Goal: Information Seeking & Learning: Learn about a topic

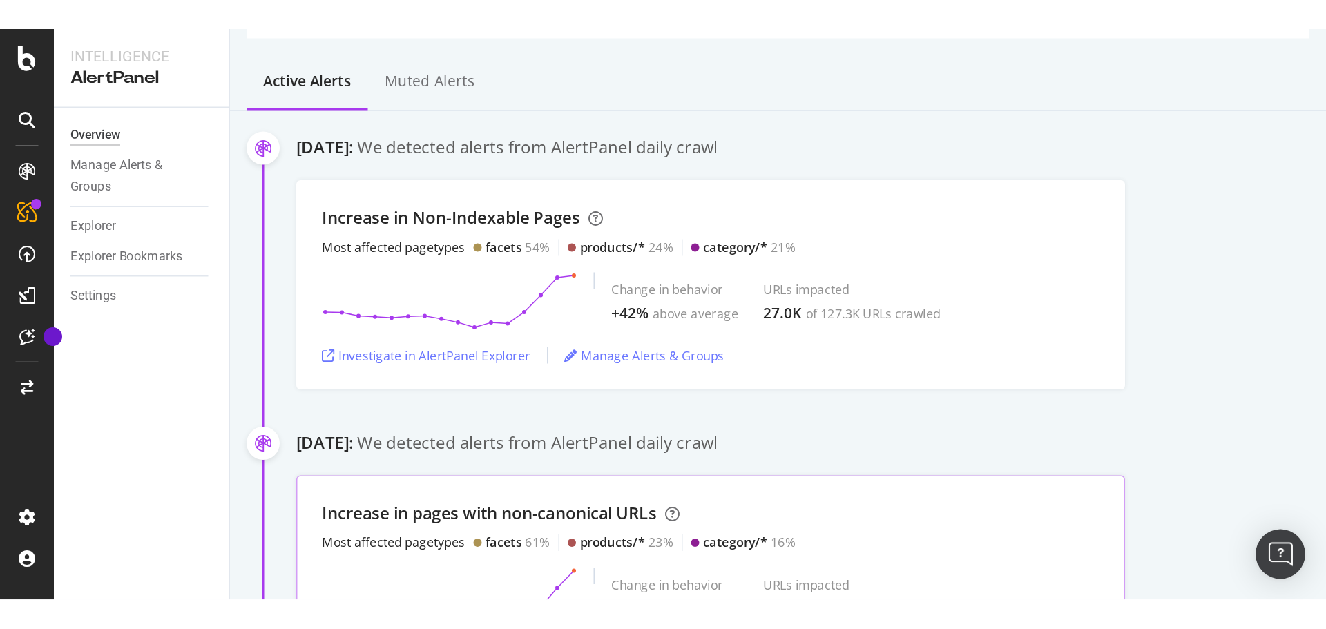
scroll to position [251, 0]
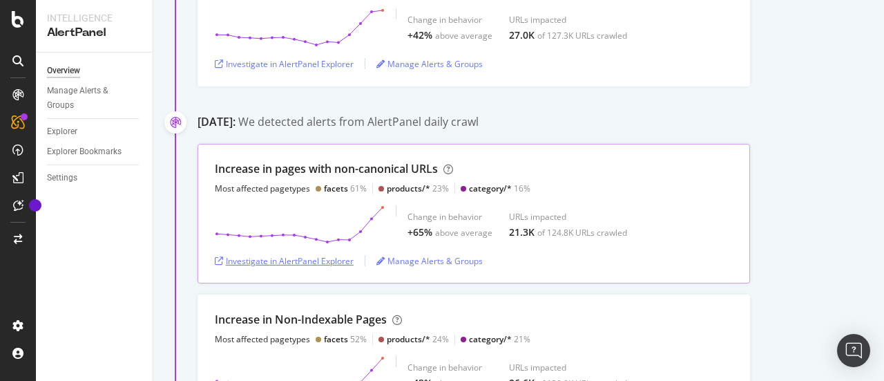
click at [330, 260] on div "Investigate in AlertPanel Explorer" at bounding box center [284, 261] width 139 height 12
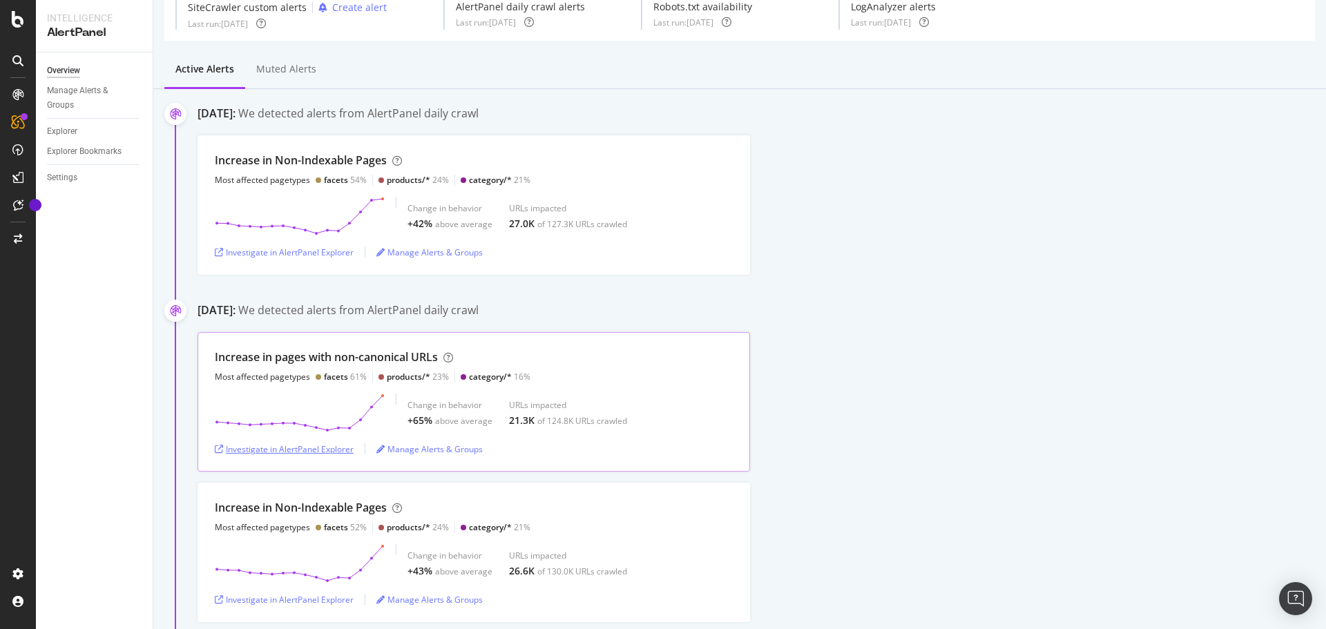
scroll to position [138, 0]
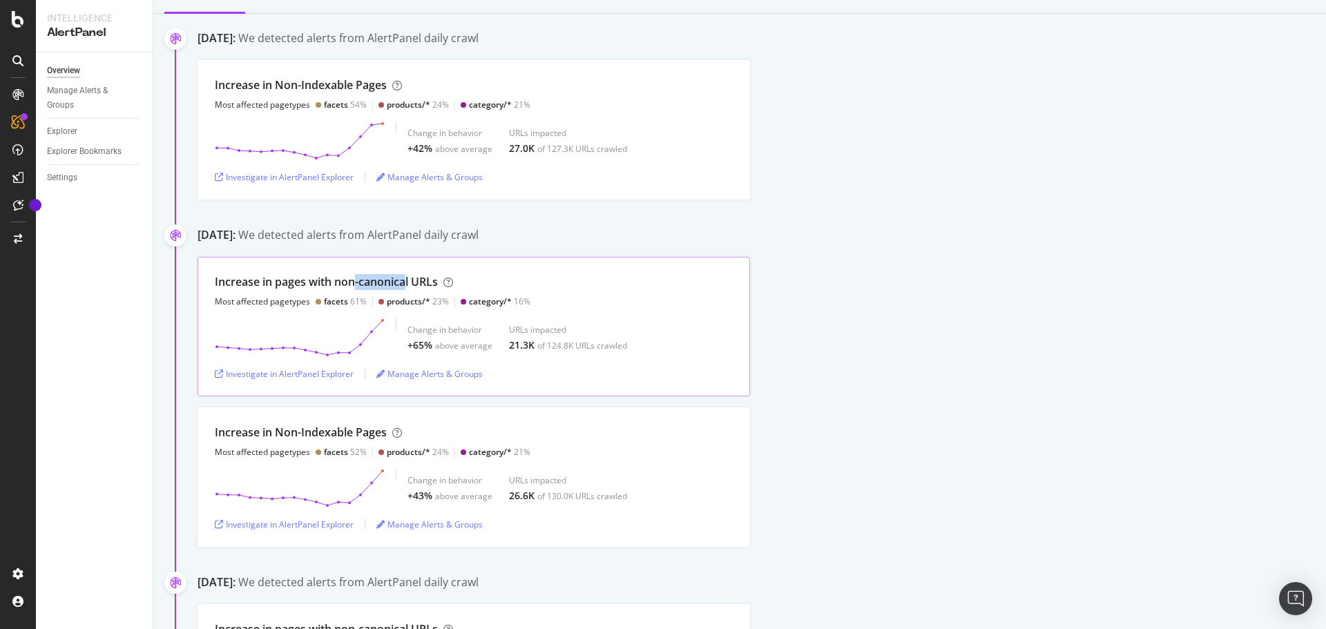
click at [414, 279] on div "Increase in pages with non-canonical URLs" at bounding box center [326, 282] width 223 height 16
click at [415, 278] on div "Increase in pages with non-canonical URLs" at bounding box center [326, 282] width 223 height 16
drag, startPoint x: 430, startPoint y: 277, endPoint x: 318, endPoint y: 274, distance: 111.3
click at [318, 274] on div "Increase in pages with non-canonical URLs" at bounding box center [326, 282] width 223 height 16
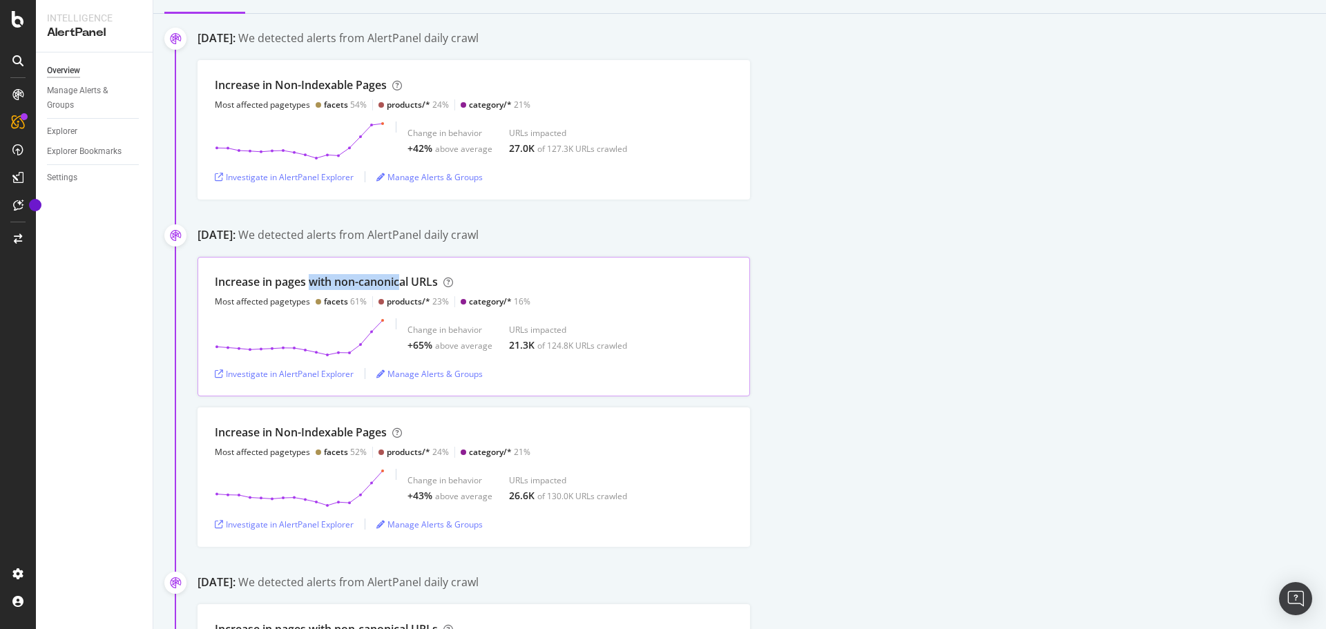
drag, startPoint x: 328, startPoint y: 279, endPoint x: 401, endPoint y: 276, distance: 73.3
click at [401, 276] on div "Increase in pages with non-canonical URLs" at bounding box center [326, 282] width 223 height 16
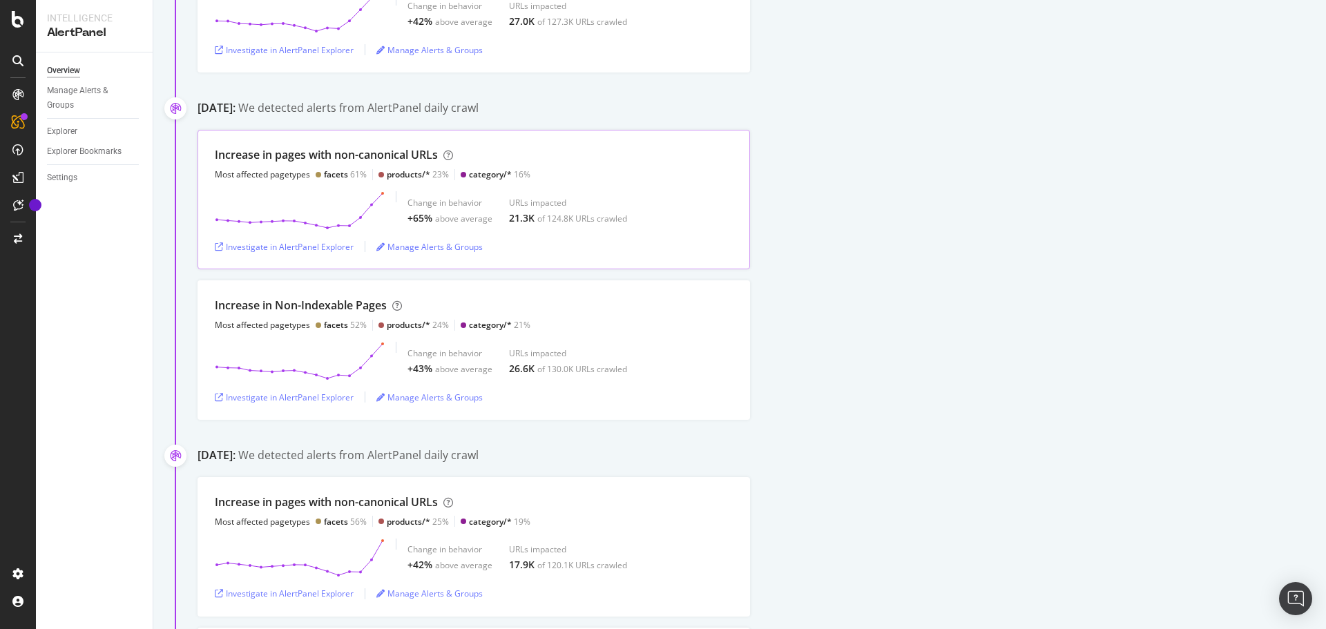
scroll to position [276, 0]
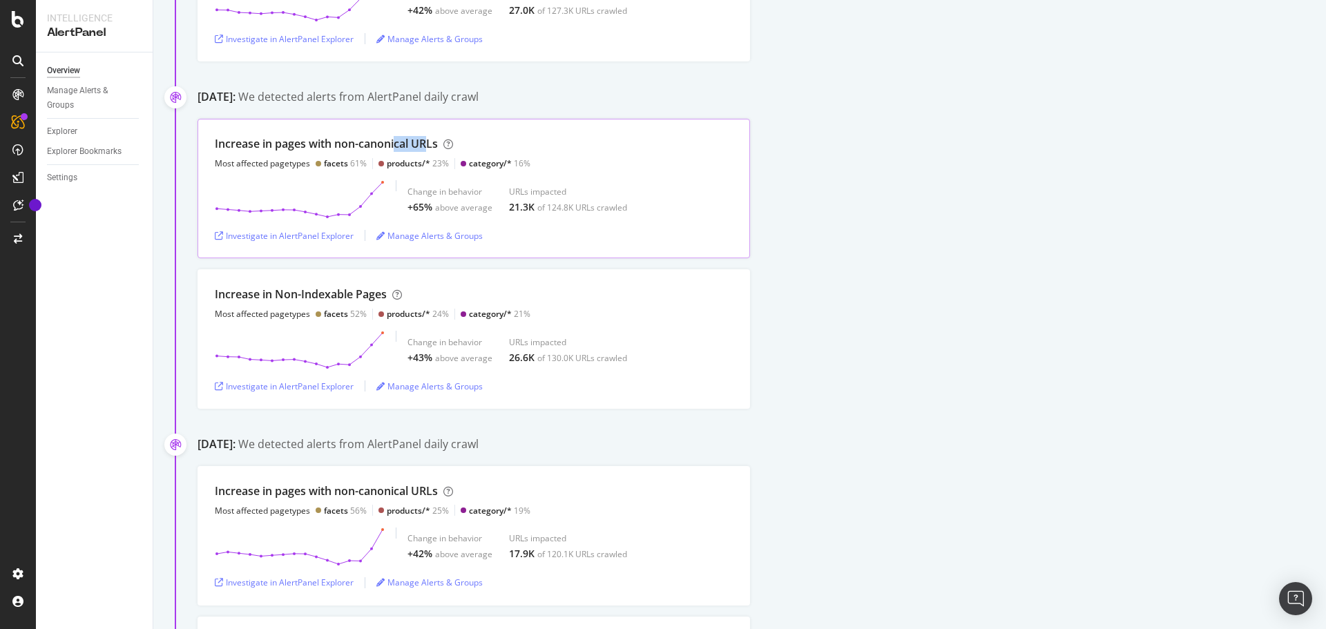
drag, startPoint x: 421, startPoint y: 143, endPoint x: 378, endPoint y: 144, distance: 42.8
click at [379, 144] on div "Increase in pages with non-canonical URLs" at bounding box center [326, 144] width 223 height 16
click at [378, 144] on div "Increase in pages with non-canonical URLs" at bounding box center [326, 144] width 223 height 16
drag, startPoint x: 429, startPoint y: 368, endPoint x: 421, endPoint y: 353, distance: 16.7
click at [422, 354] on div "Change in behavior +43% above average URLs impacted 26.6K of 130.0K URLs crawled" at bounding box center [518, 350] width 220 height 39
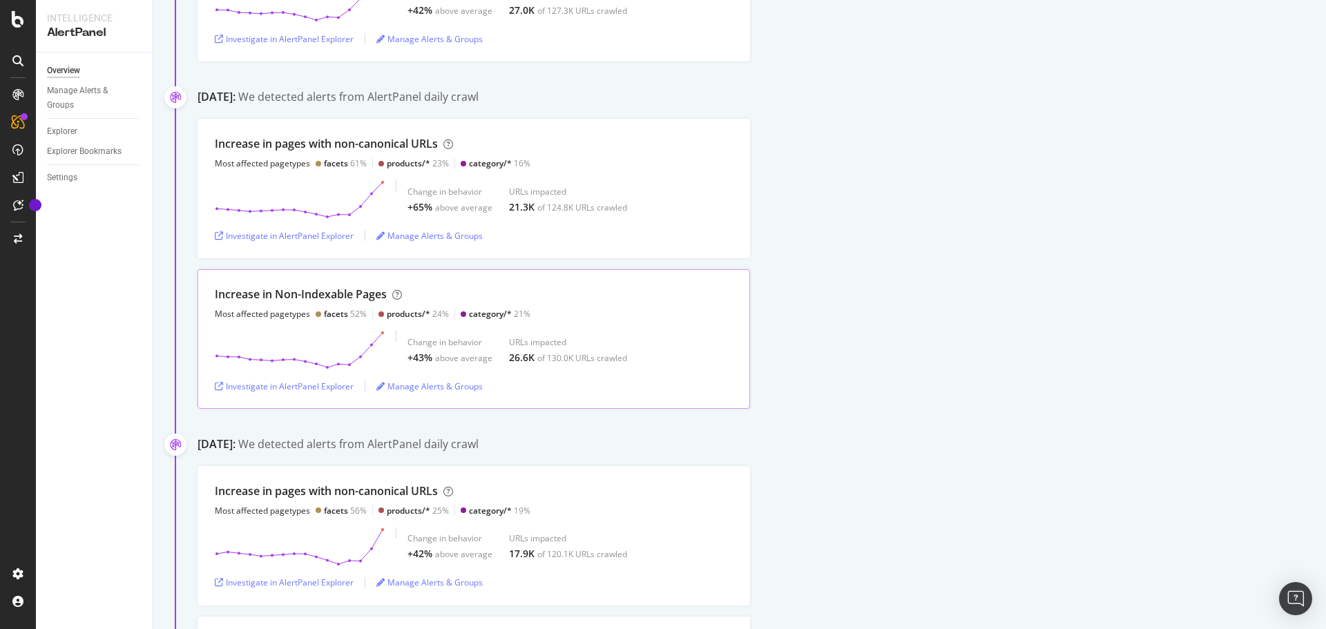
click at [418, 352] on div "+43%" at bounding box center [420, 358] width 25 height 14
drag, startPoint x: 416, startPoint y: 352, endPoint x: 640, endPoint y: 360, distance: 224.7
click at [640, 360] on div "Change in behavior +43% above average URLs impacted 26.6K of 130.0K URLs crawled" at bounding box center [474, 350] width 518 height 39
drag, startPoint x: 593, startPoint y: 349, endPoint x: 546, endPoint y: 330, distance: 50.2
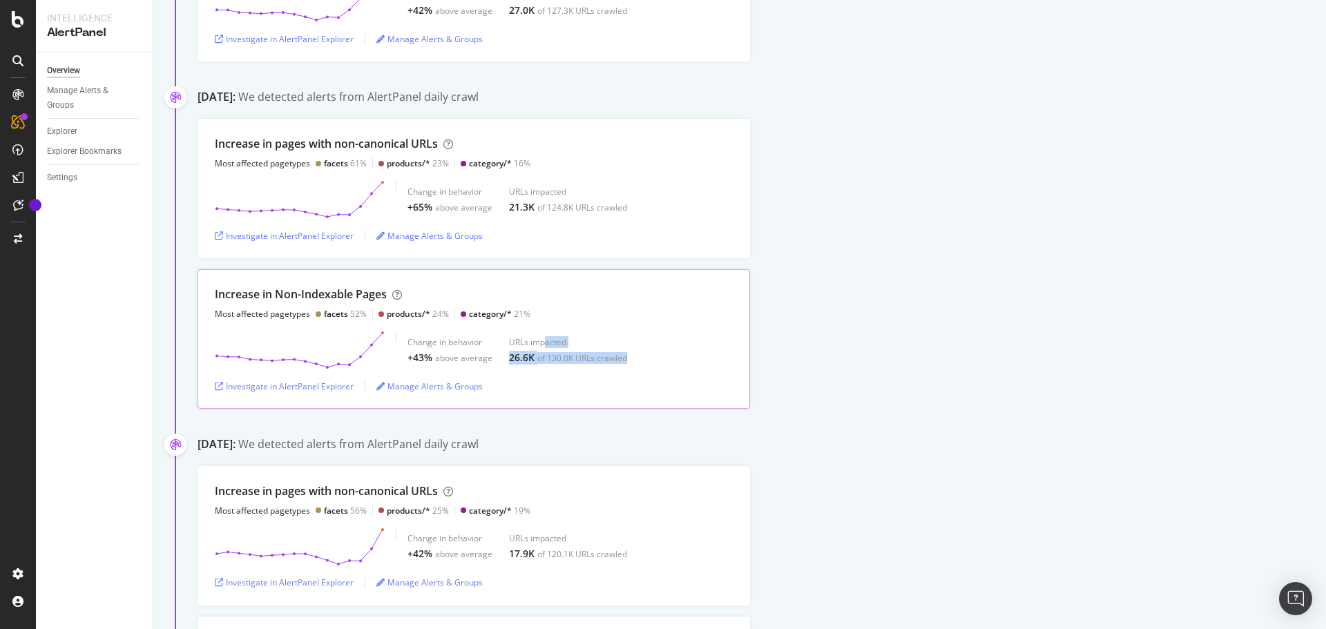
click at [546, 330] on div "Increase in Non-Indexable Pages Most affected pagetypes facets 52% products/* 2…" at bounding box center [474, 339] width 553 height 140
drag, startPoint x: 538, startPoint y: 330, endPoint x: 580, endPoint y: 348, distance: 46.1
click at [578, 347] on div "Increase in Non-Indexable Pages Most affected pagetypes facets 52% products/* 2…" at bounding box center [474, 339] width 553 height 140
click at [585, 350] on div "URLs impacted 26.6K of 130.0K URLs crawled" at bounding box center [568, 350] width 118 height 28
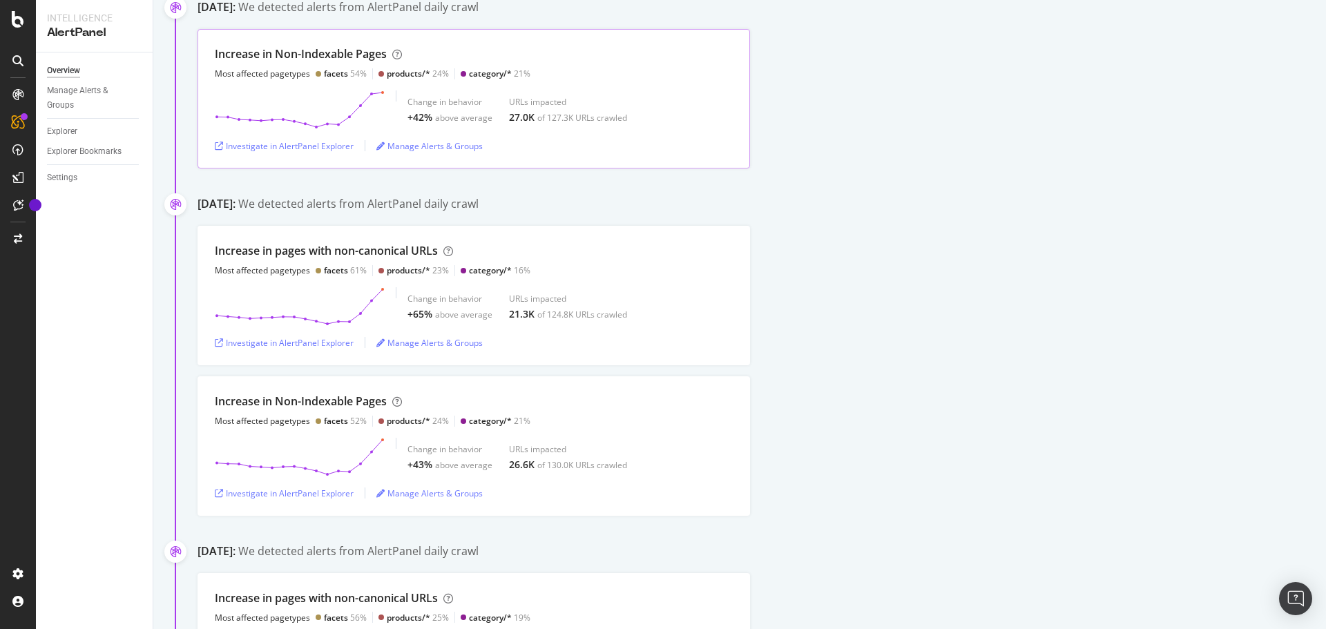
scroll to position [138, 0]
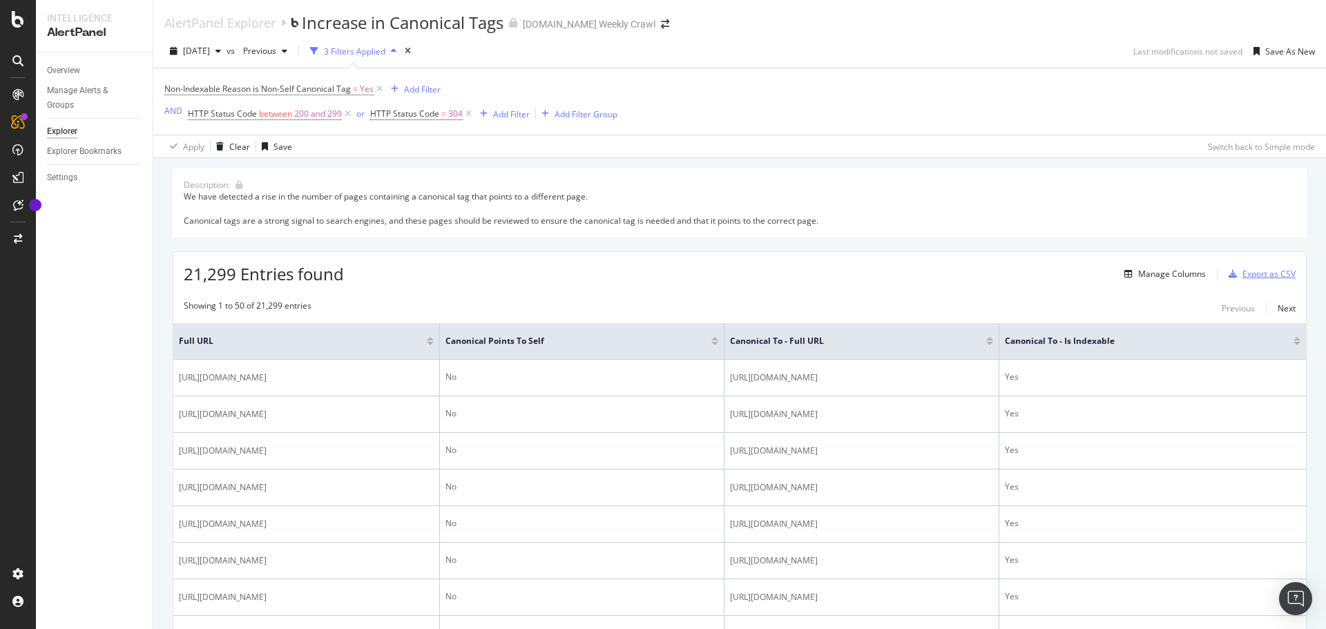
click at [884, 270] on icon "button" at bounding box center [1233, 274] width 8 height 8
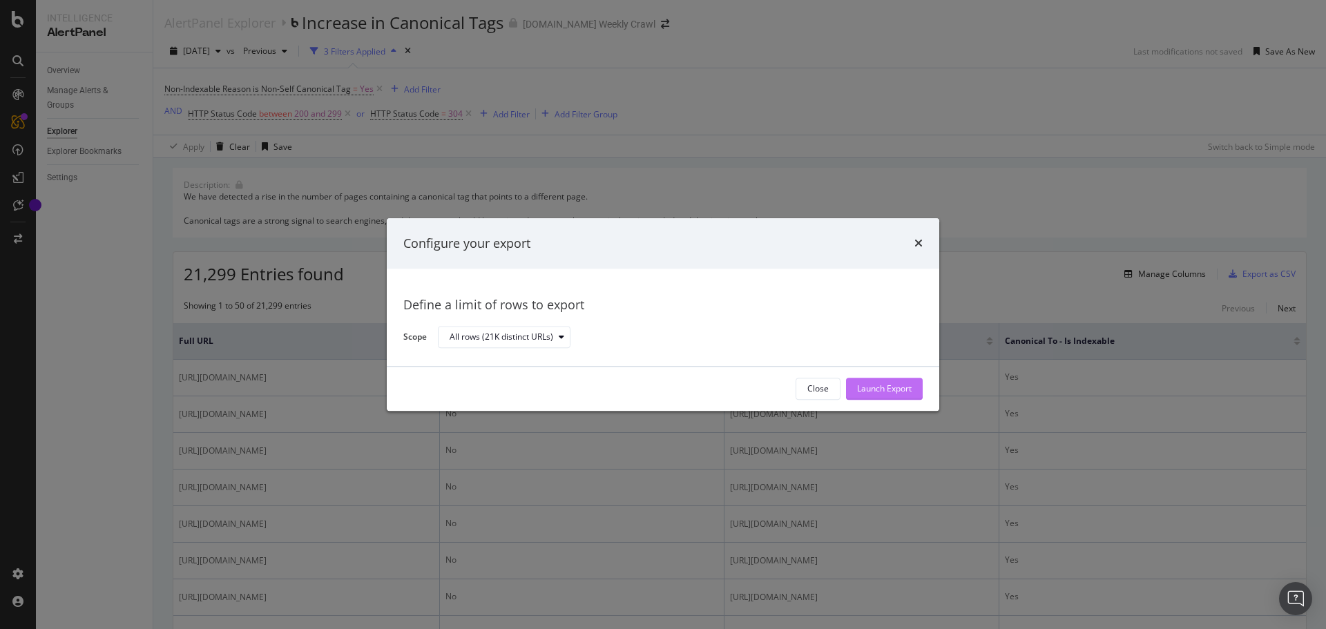
click at [884, 380] on div "Launch Export" at bounding box center [884, 389] width 55 height 12
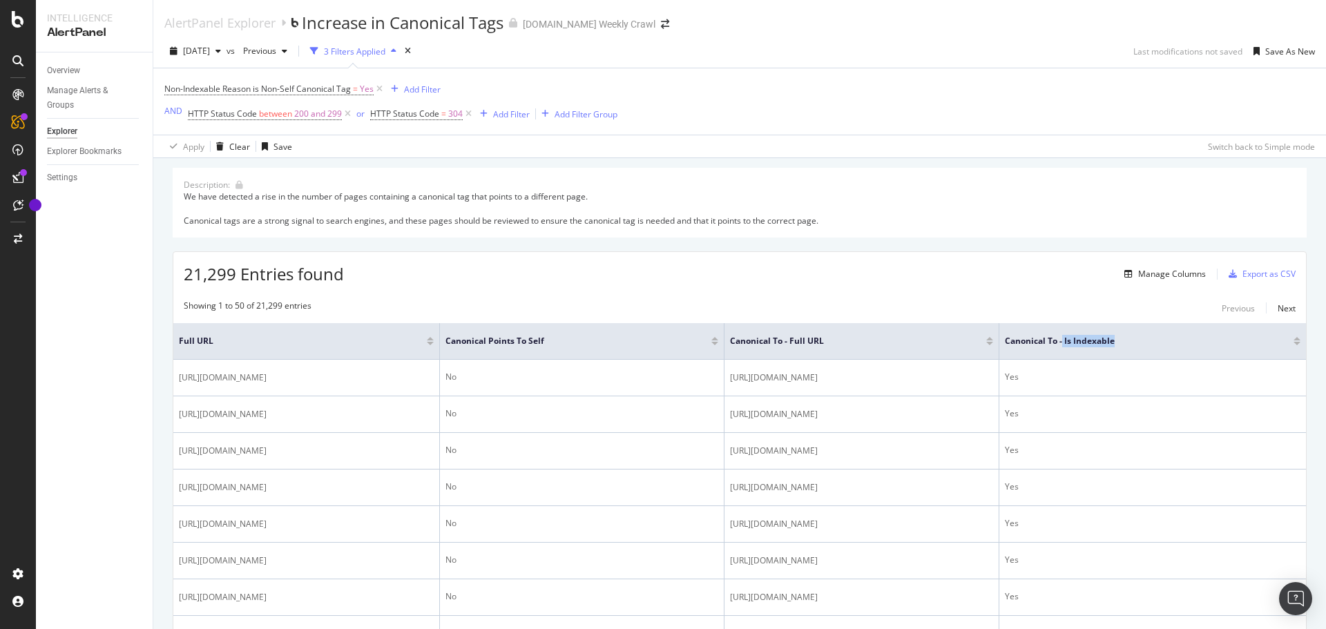
drag, startPoint x: 1188, startPoint y: 346, endPoint x: 1268, endPoint y: 354, distance: 80.6
click at [884, 354] on th "Canonical To - Is Indexable" at bounding box center [1153, 341] width 307 height 37
click at [884, 280] on div "Manage Columns" at bounding box center [1173, 274] width 68 height 12
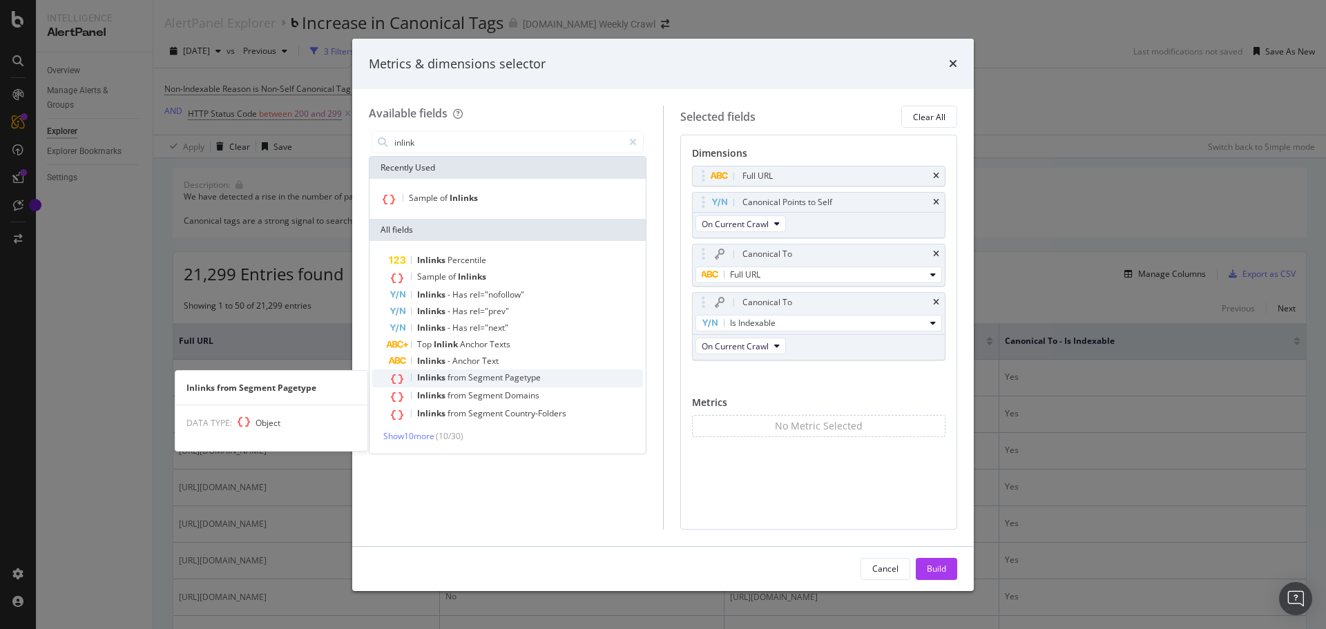
type input "inlink"
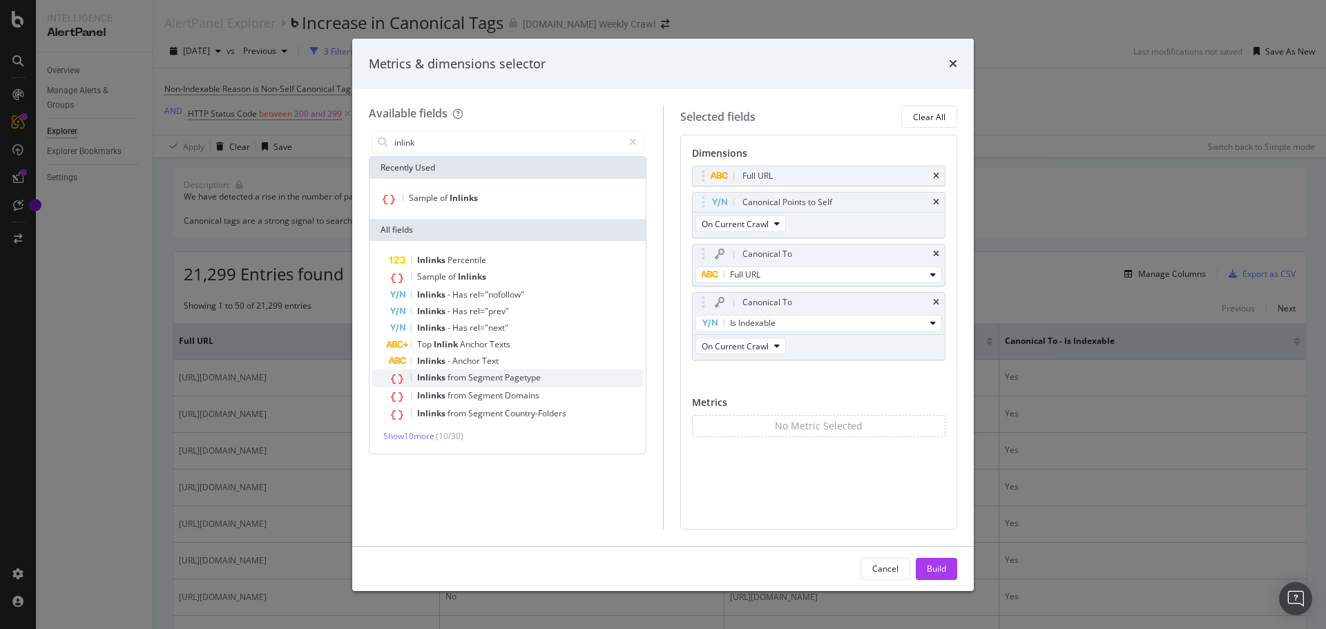
click at [495, 373] on span "Segment" at bounding box center [486, 378] width 37 height 12
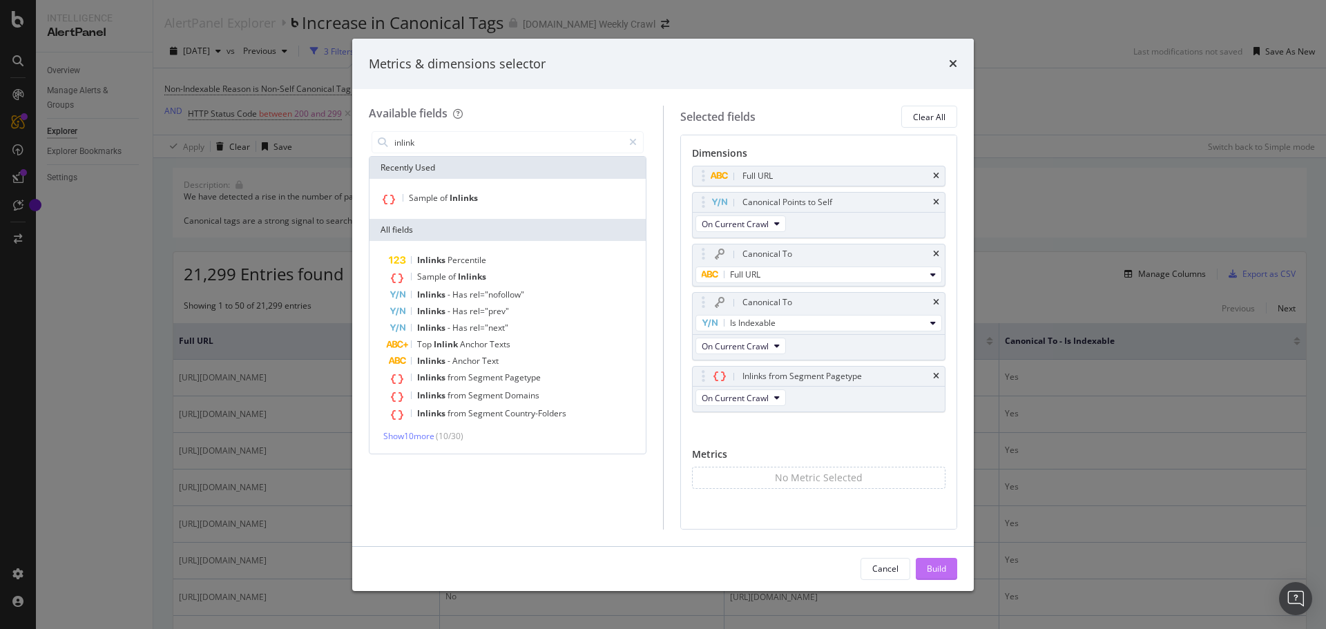
click at [884, 380] on button "Build" at bounding box center [936, 569] width 41 height 22
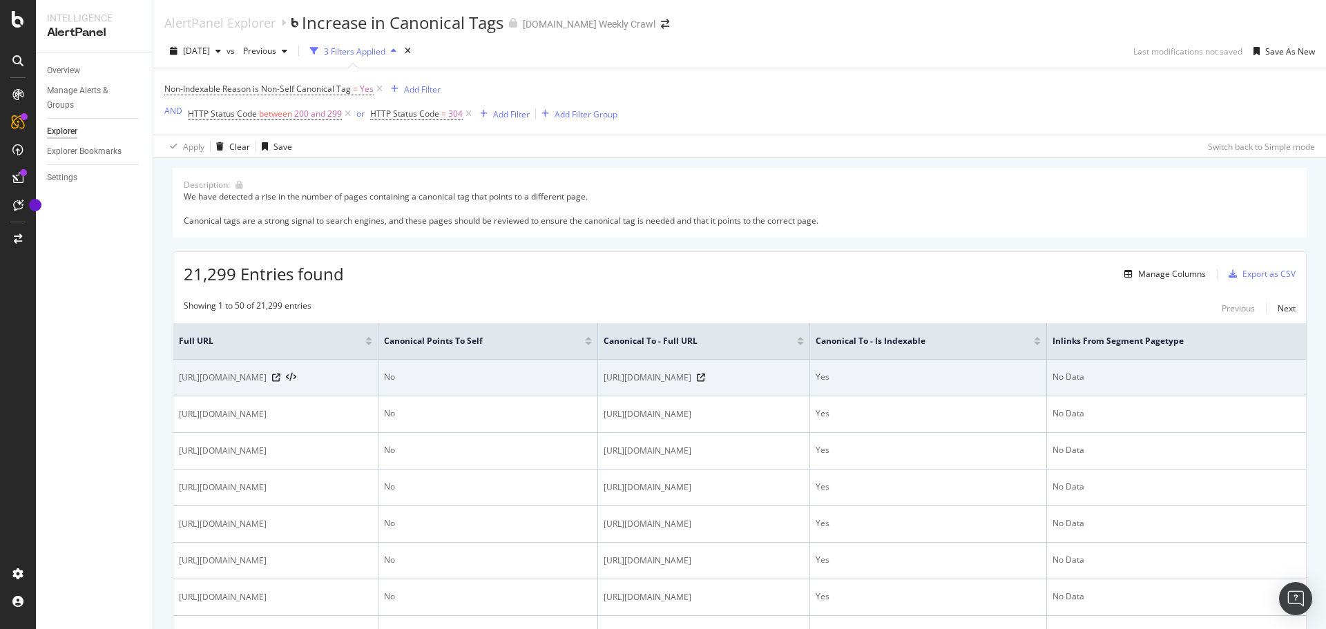
drag, startPoint x: 908, startPoint y: 390, endPoint x: 1262, endPoint y: 384, distance: 354.5
click at [884, 380] on tr "[URL][DOMAIN_NAME] No [URL][DOMAIN_NAME] Yes No Data" at bounding box center [739, 378] width 1133 height 37
click at [884, 380] on td "No Data" at bounding box center [1176, 378] width 259 height 37
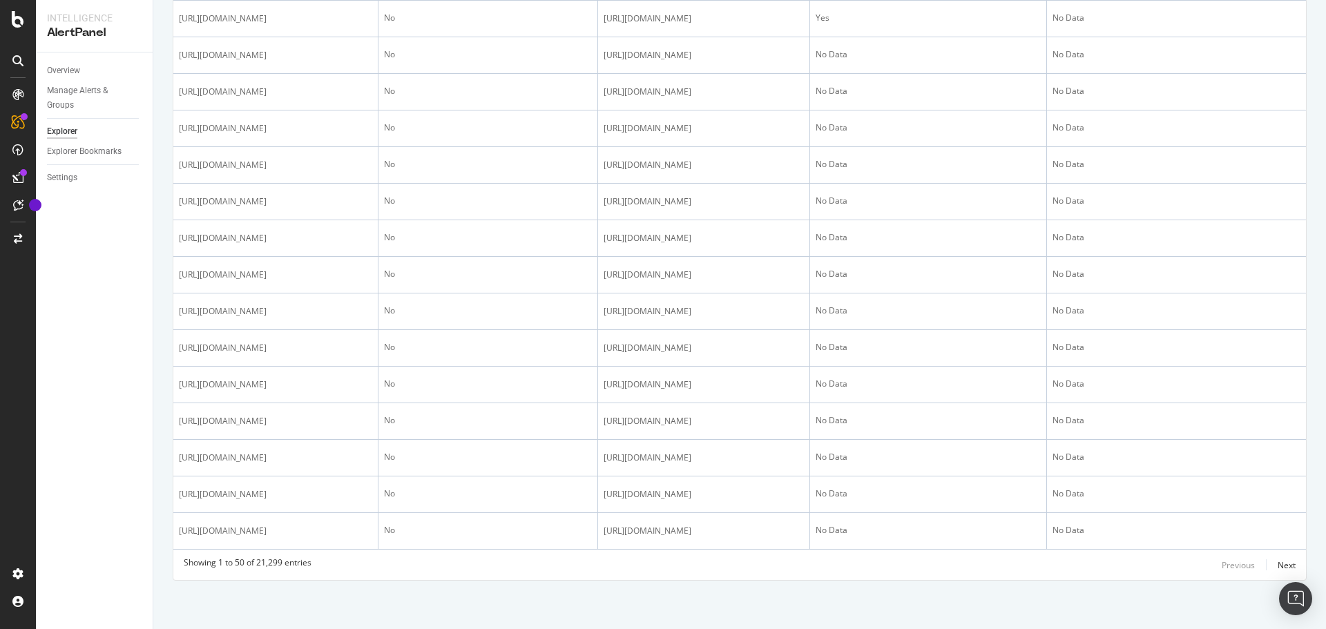
scroll to position [2176, 0]
drag, startPoint x: 1233, startPoint y: 544, endPoint x: 1242, endPoint y: 542, distance: 9.4
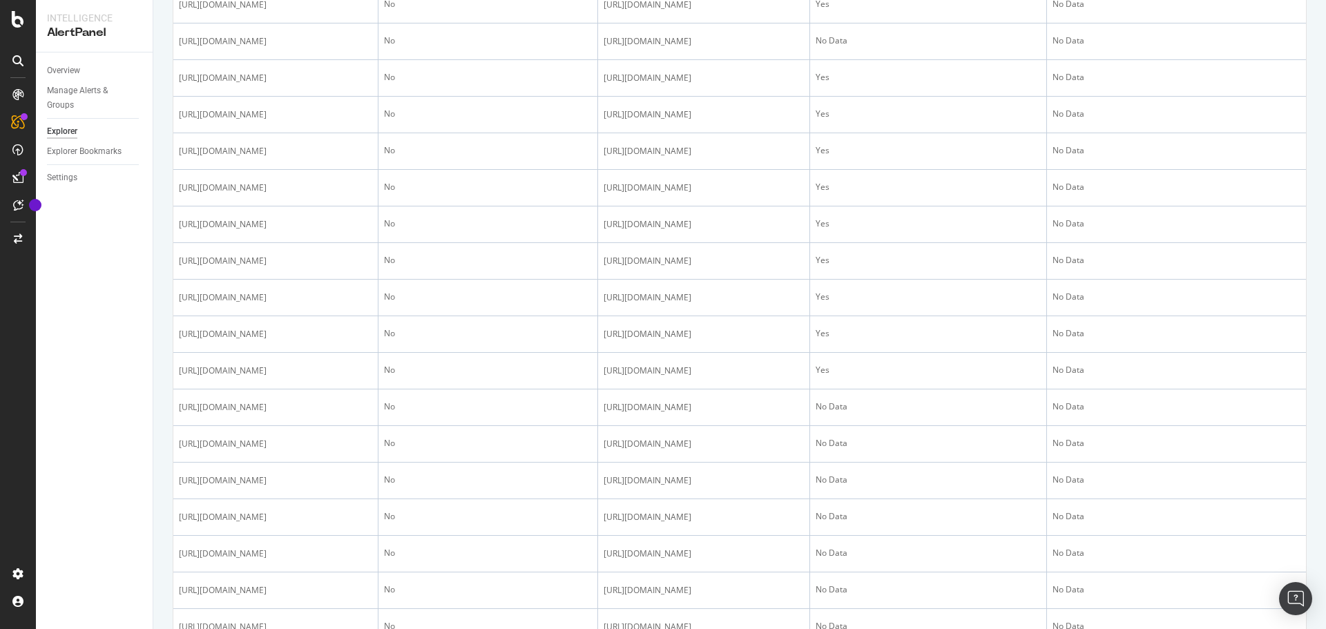
scroll to position [1071, 0]
